Goal: Information Seeking & Learning: Learn about a topic

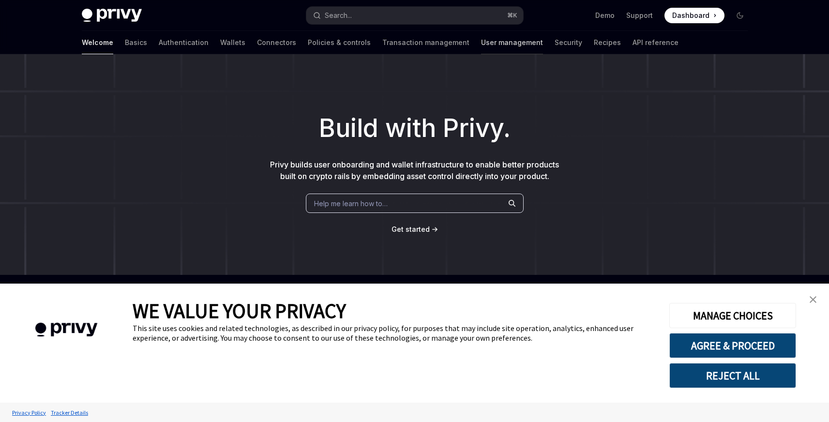
click at [481, 43] on link "User management" at bounding box center [512, 42] width 62 height 23
type textarea "*"
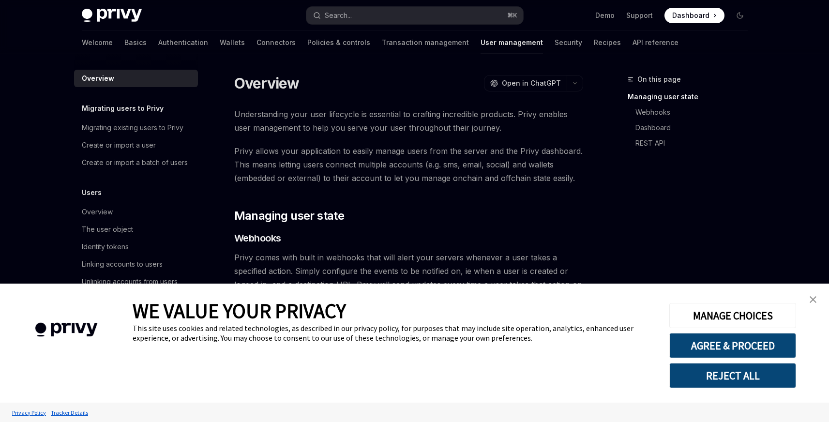
click at [750, 370] on button "REJECT ALL" at bounding box center [732, 375] width 127 height 25
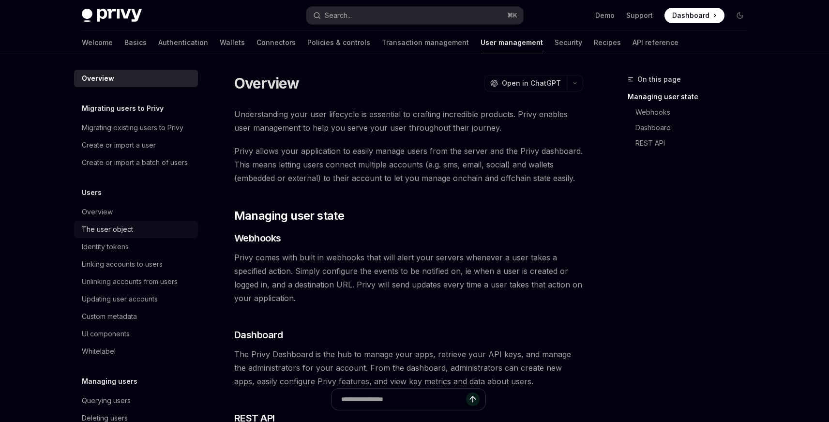
click at [138, 235] on div "The user object" at bounding box center [137, 230] width 110 height 12
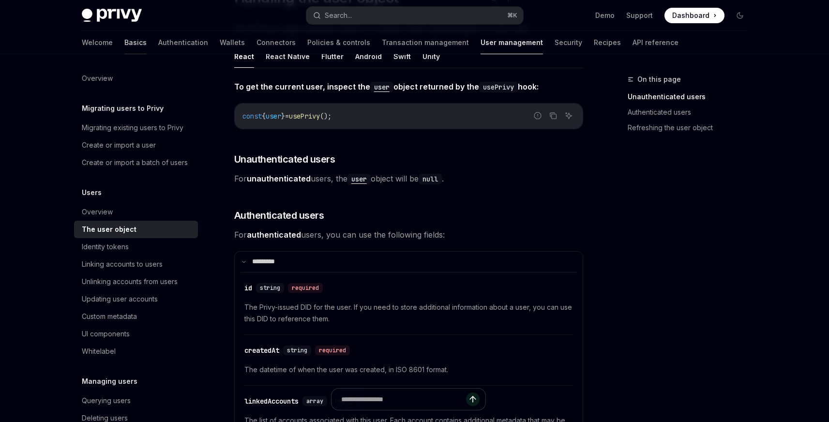
click at [124, 40] on link "Basics" at bounding box center [135, 42] width 22 height 23
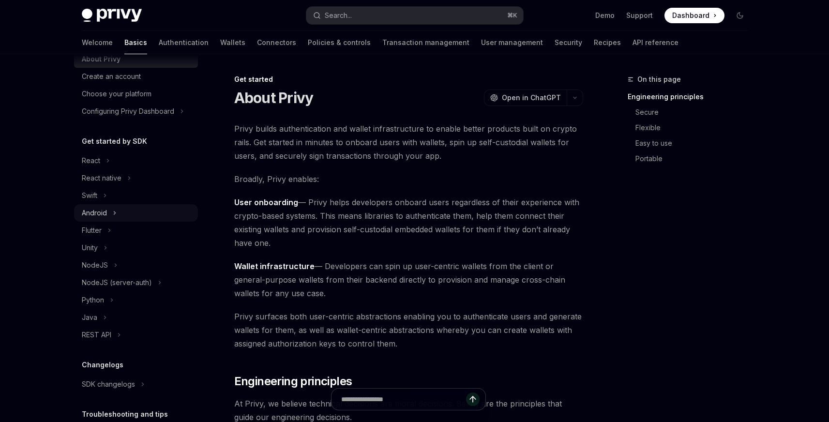
scroll to position [42, 0]
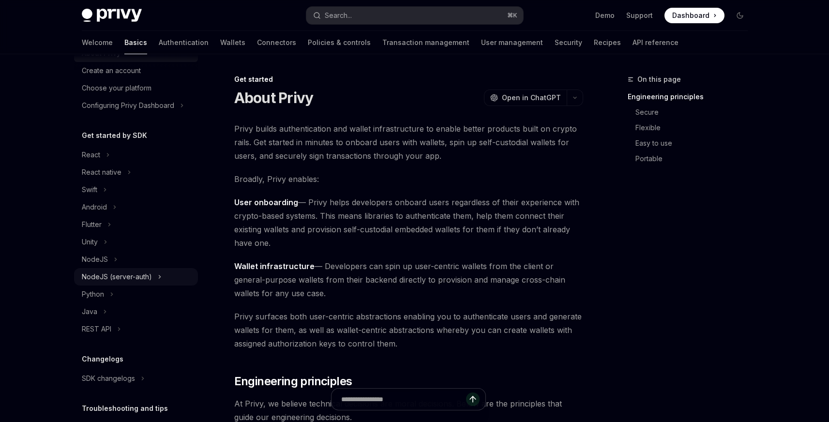
click at [114, 274] on div "NodeJS (server-auth)" at bounding box center [117, 277] width 70 height 12
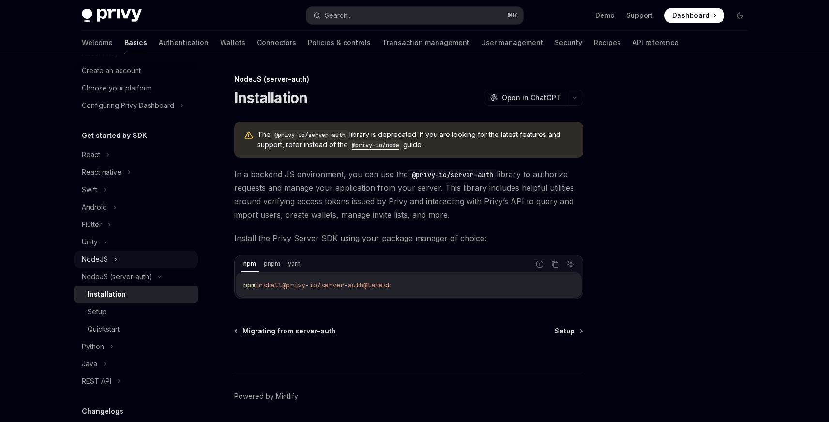
click at [111, 258] on button "NodeJS" at bounding box center [136, 259] width 124 height 17
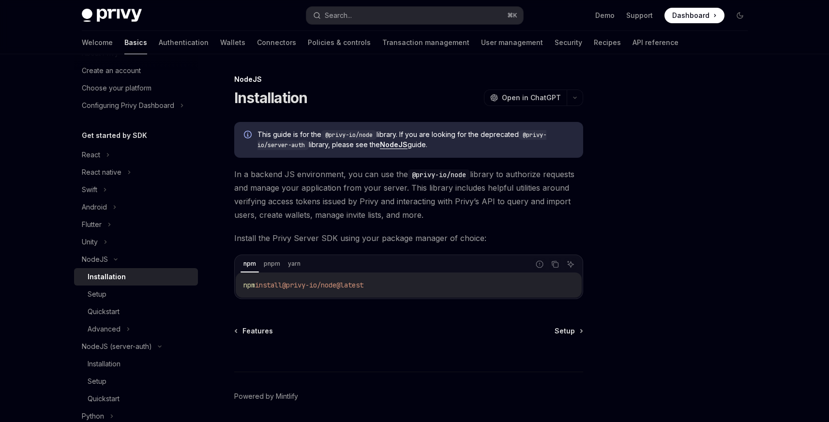
click at [393, 150] on div "This guide is for the @privy-io/node library. If you are looking for the deprec…" at bounding box center [408, 140] width 349 height 36
click at [400, 144] on link "NodeJS" at bounding box center [394, 144] width 28 height 9
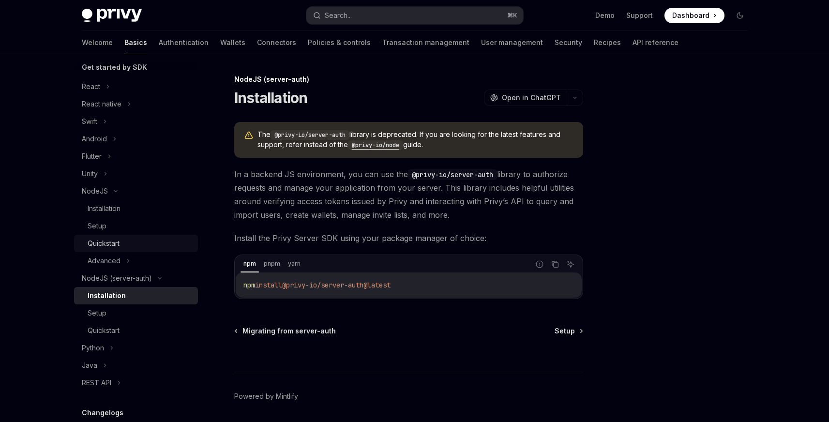
scroll to position [112, 0]
click at [389, 145] on code "@privy-io/node" at bounding box center [375, 145] width 55 height 10
click at [394, 145] on code "@privy-io/node" at bounding box center [375, 145] width 55 height 10
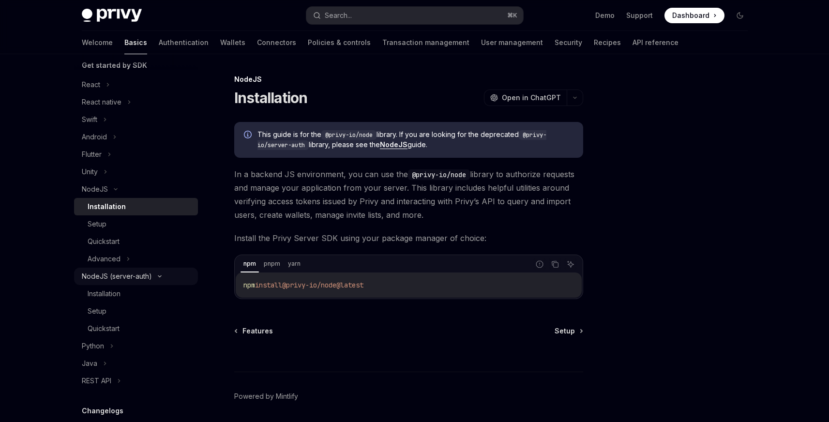
click at [120, 277] on div "NodeJS (server-auth)" at bounding box center [117, 277] width 70 height 12
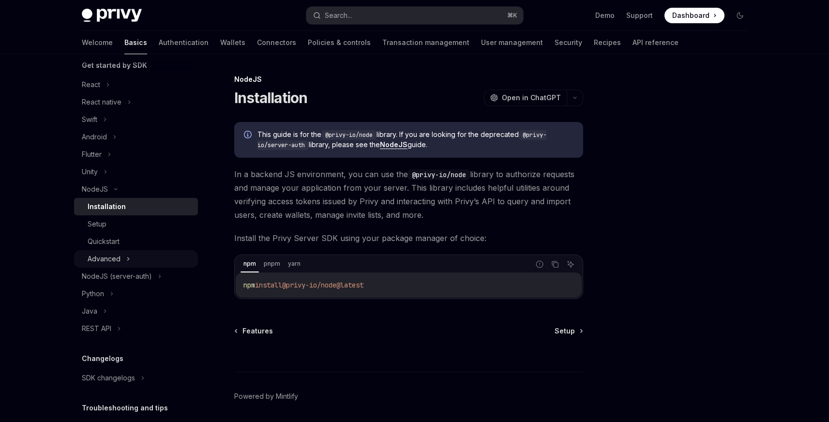
click at [116, 260] on div "Advanced" at bounding box center [104, 259] width 33 height 12
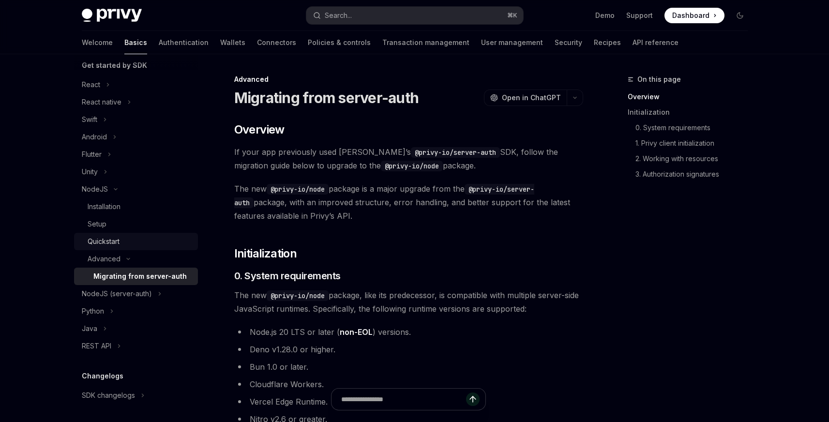
click at [120, 245] on div "Quickstart" at bounding box center [140, 242] width 105 height 12
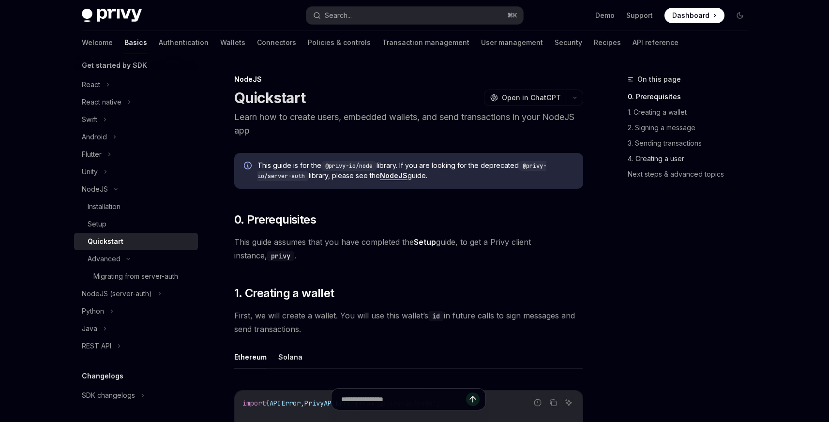
click at [660, 164] on link "4. Creating a user" at bounding box center [692, 158] width 128 height 15
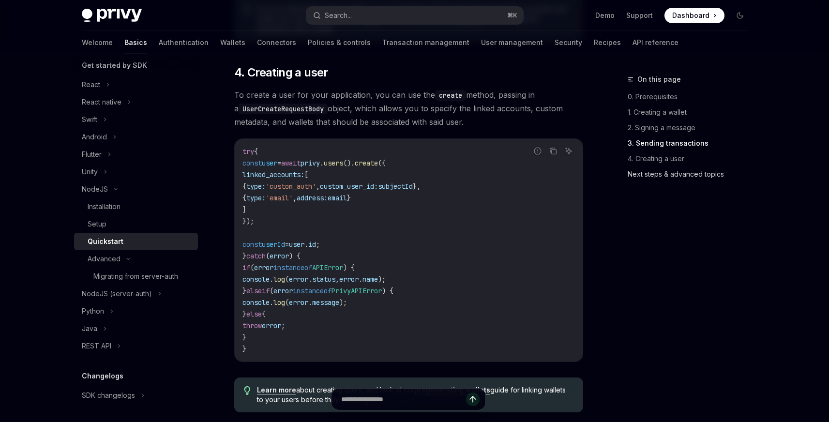
scroll to position [1693, 0]
click at [653, 181] on link "Next steps & advanced topics" at bounding box center [692, 173] width 128 height 15
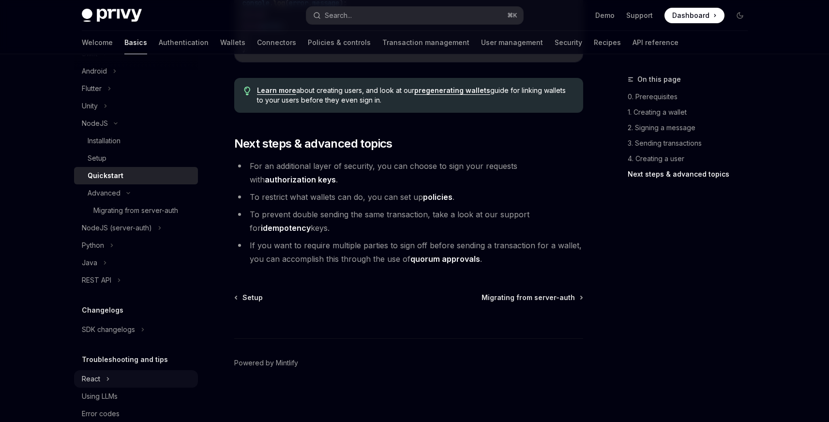
scroll to position [173, 0]
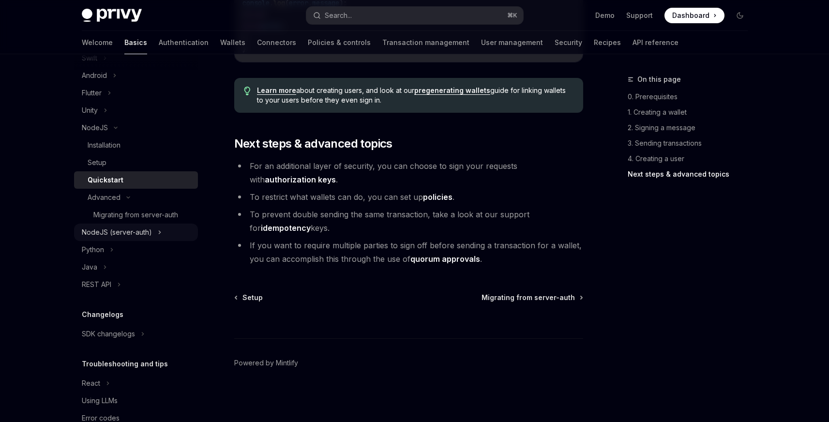
click at [136, 235] on div "NodeJS (server-auth)" at bounding box center [117, 232] width 70 height 12
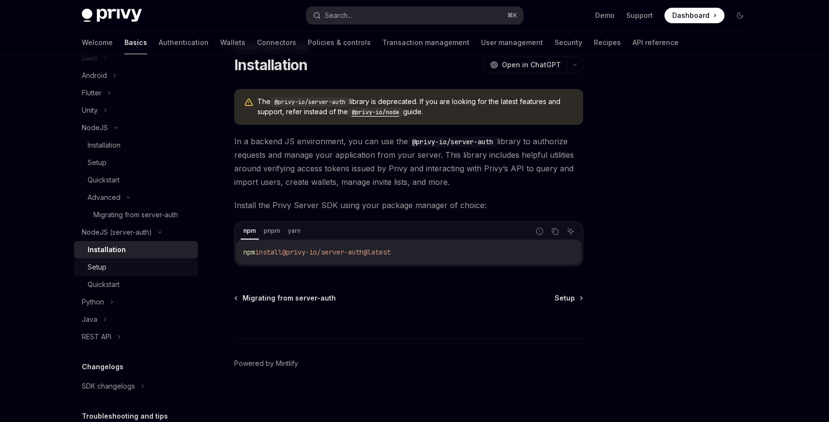
click at [124, 273] on link "Setup" at bounding box center [136, 266] width 124 height 17
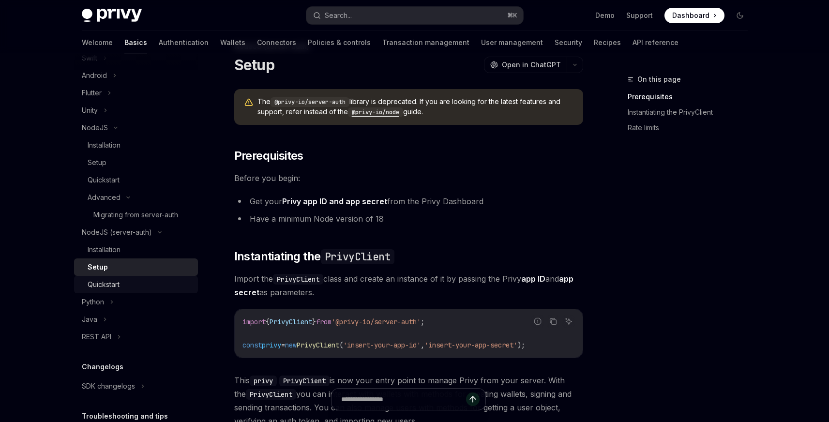
click at [124, 282] on div "Quickstart" at bounding box center [140, 285] width 105 height 12
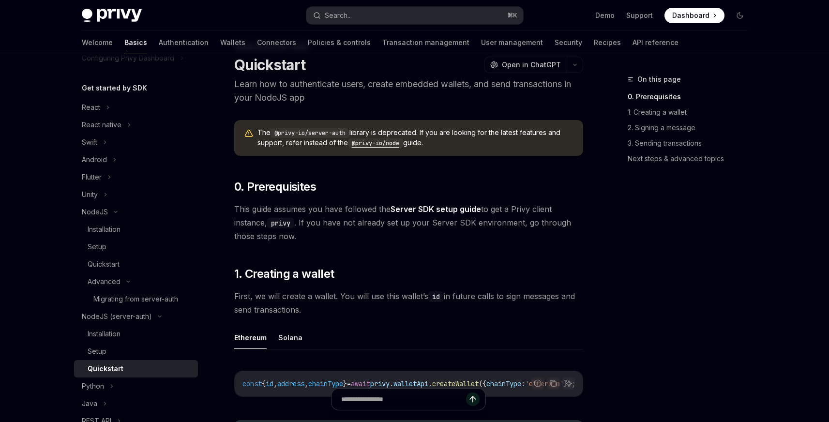
scroll to position [86, 0]
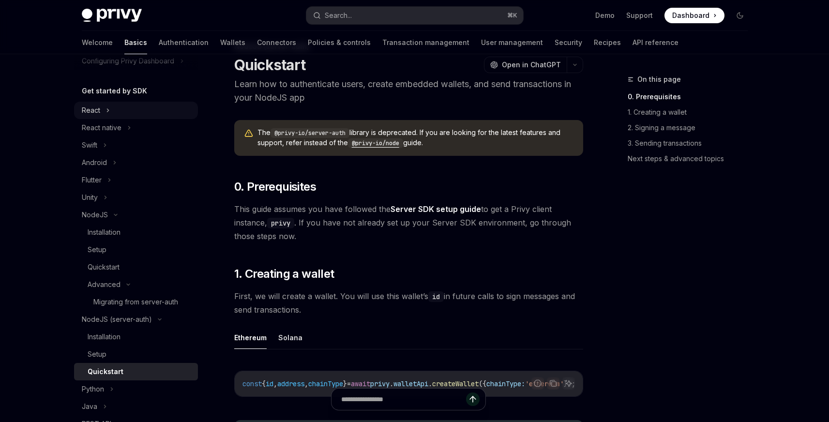
click at [102, 116] on button "React" at bounding box center [136, 110] width 124 height 17
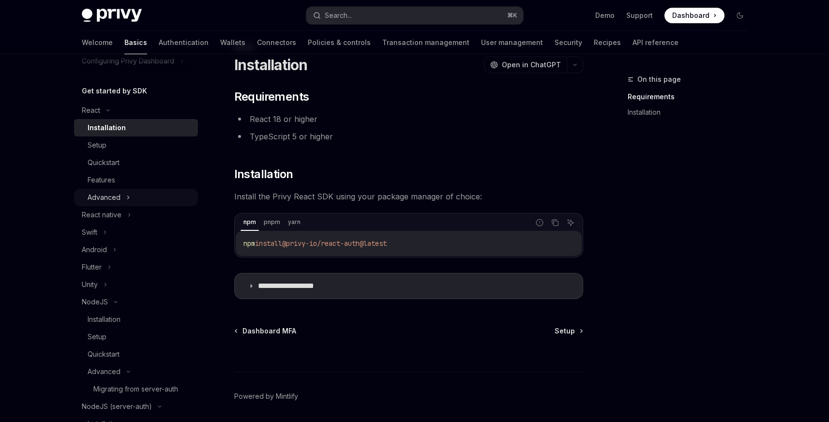
click at [111, 194] on div "Advanced" at bounding box center [104, 198] width 33 height 12
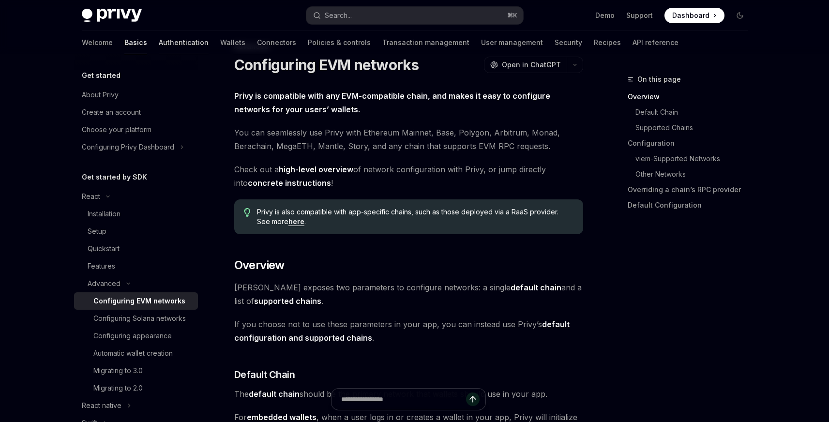
click at [160, 49] on link "Authentication" at bounding box center [184, 42] width 50 height 23
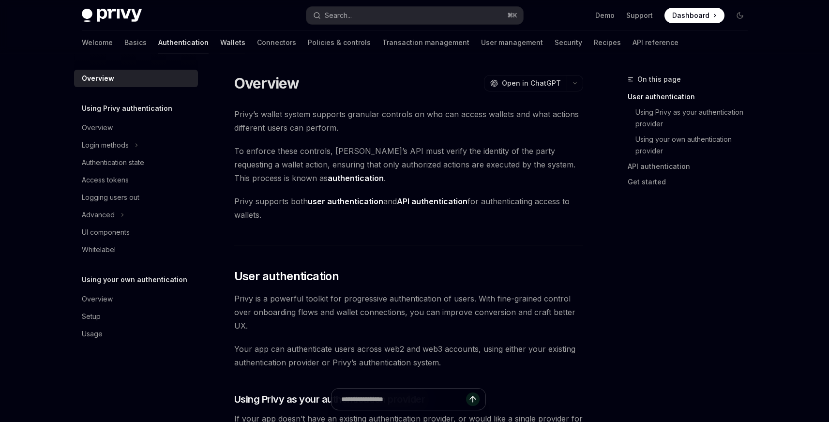
click at [220, 44] on link "Wallets" at bounding box center [232, 42] width 25 height 23
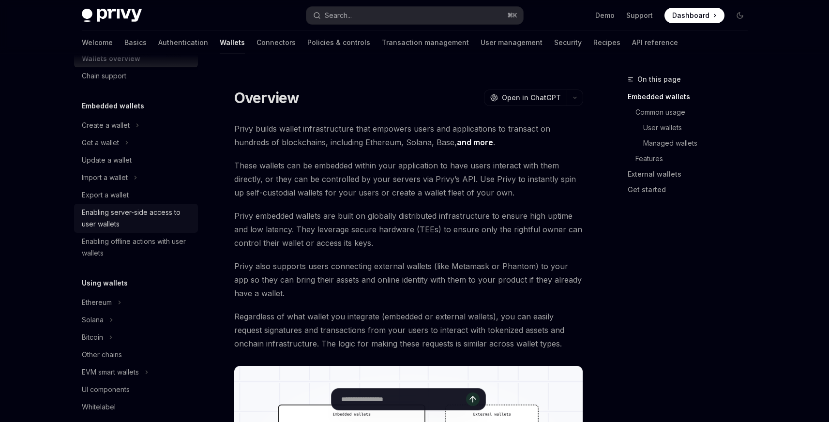
scroll to position [27, 0]
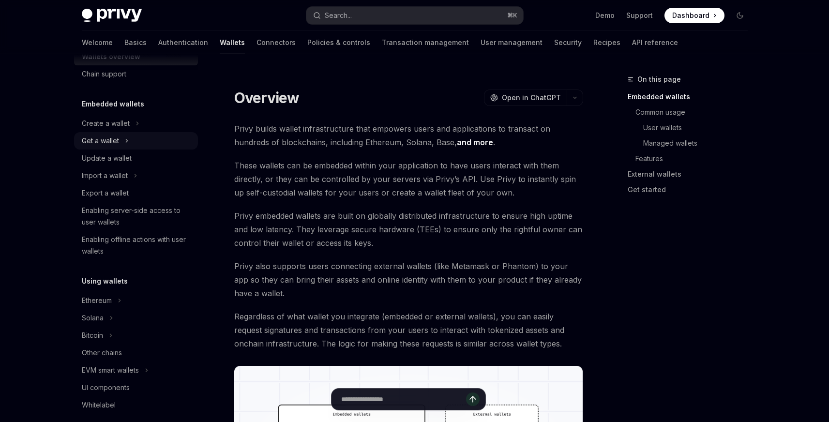
click at [123, 138] on button "Get a wallet" at bounding box center [136, 140] width 124 height 17
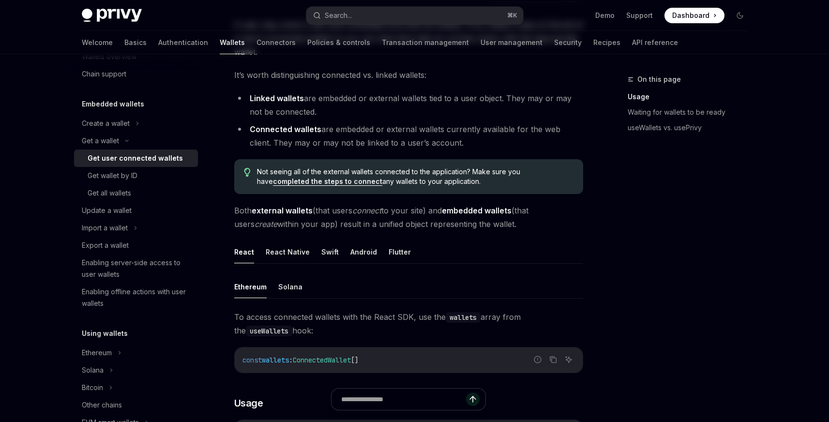
scroll to position [115, 0]
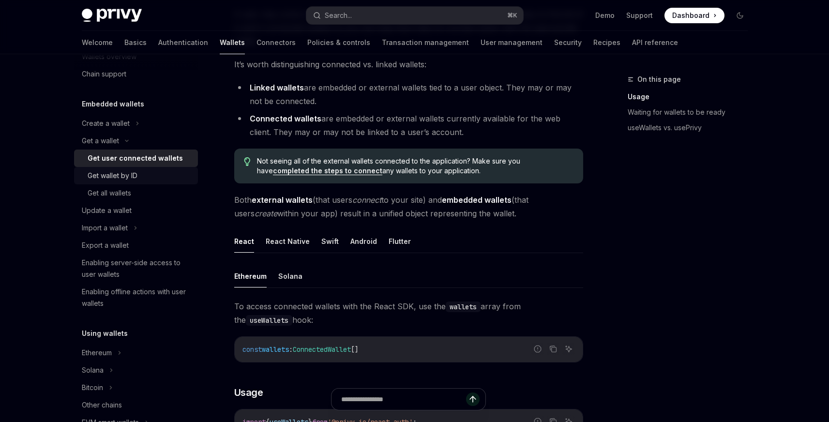
click at [125, 177] on div "Get wallet by ID" at bounding box center [113, 176] width 50 height 12
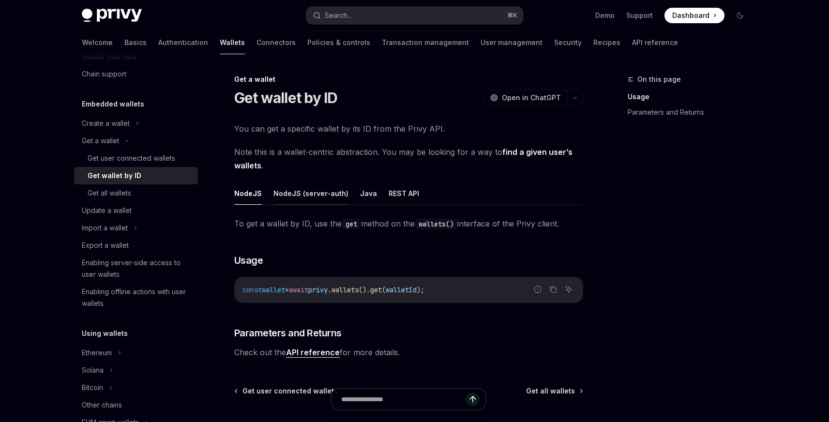
click at [290, 194] on button "NodeJS (server-auth)" at bounding box center [310, 193] width 75 height 23
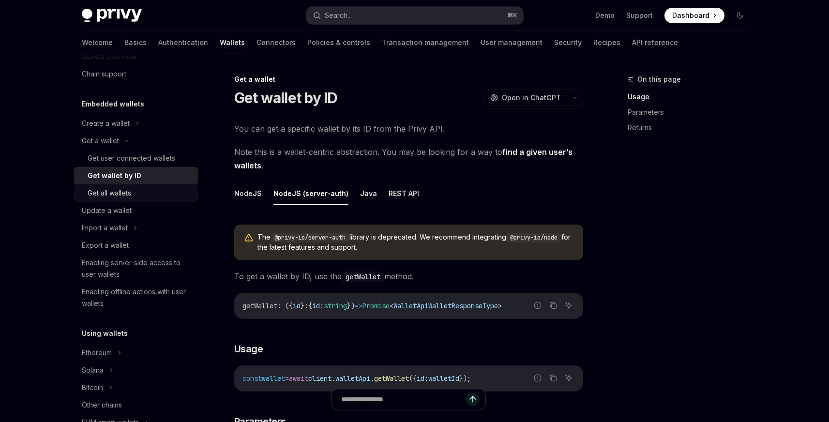
click at [119, 190] on div "Get all wallets" at bounding box center [110, 193] width 44 height 12
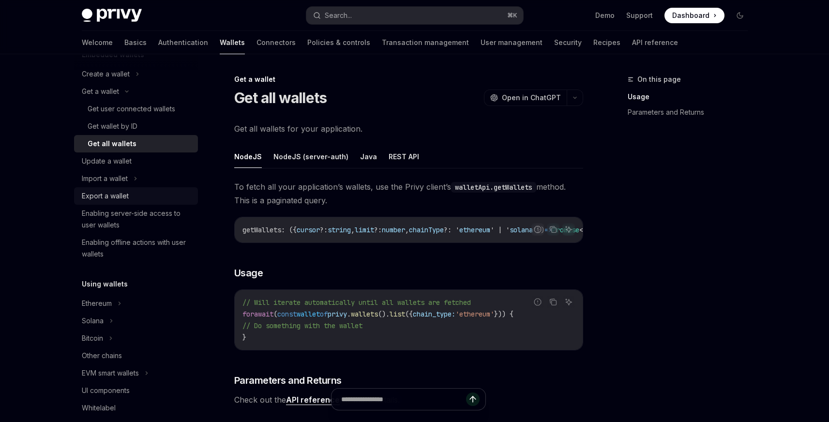
scroll to position [80, 0]
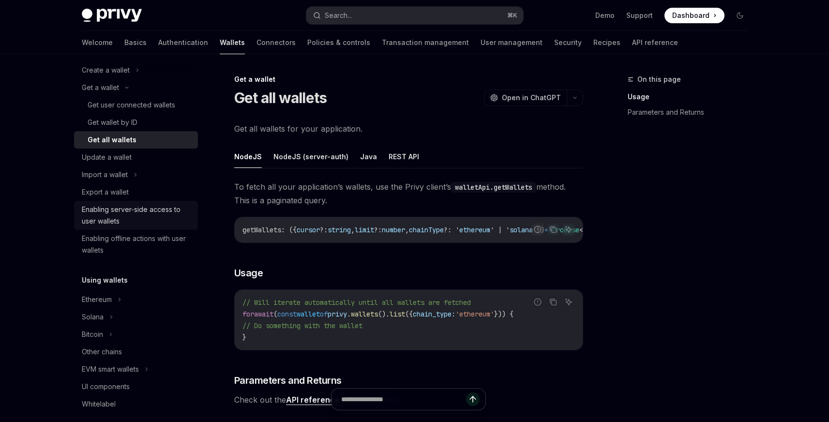
click at [153, 218] on div "Enabling server-side access to user wallets" at bounding box center [137, 215] width 110 height 23
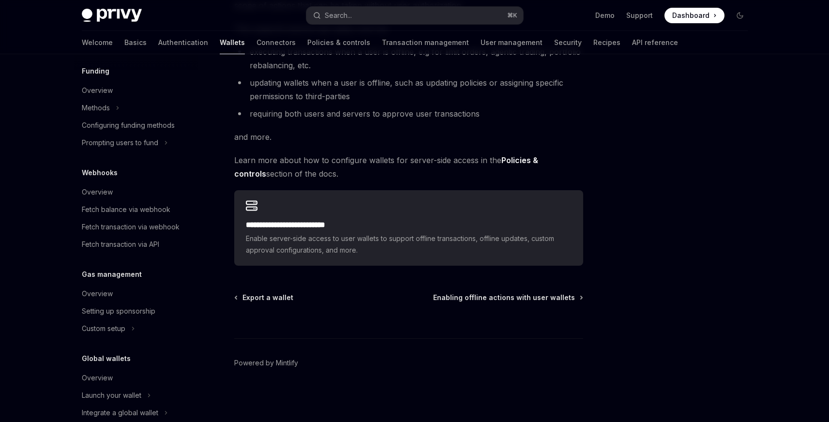
scroll to position [462, 0]
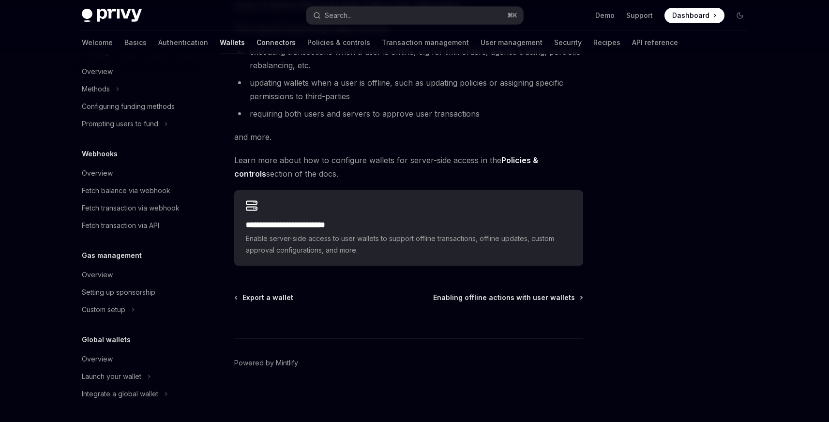
click at [256, 52] on link "Connectors" at bounding box center [275, 42] width 39 height 23
type textarea "*"
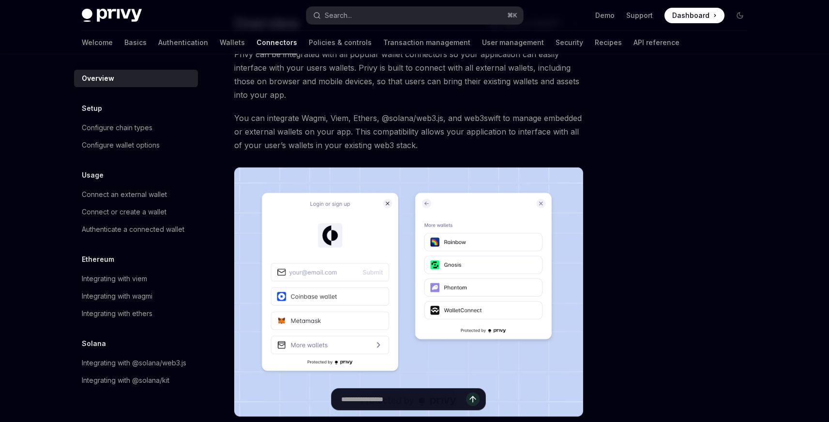
scroll to position [69, 0]
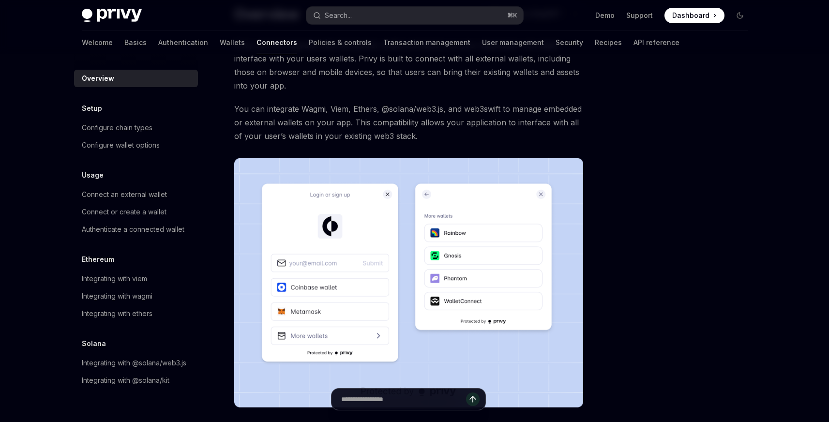
click at [691, 150] on div at bounding box center [681, 248] width 147 height 348
